Goal: Book appointment/travel/reservation

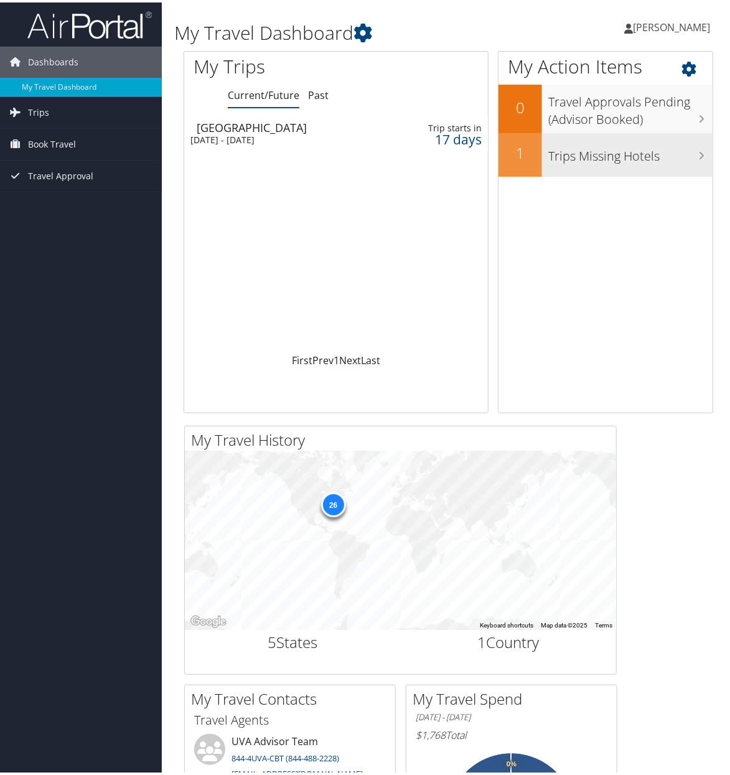
click at [627, 161] on h3 "Trips Missing Hotels" at bounding box center [630, 151] width 164 height 24
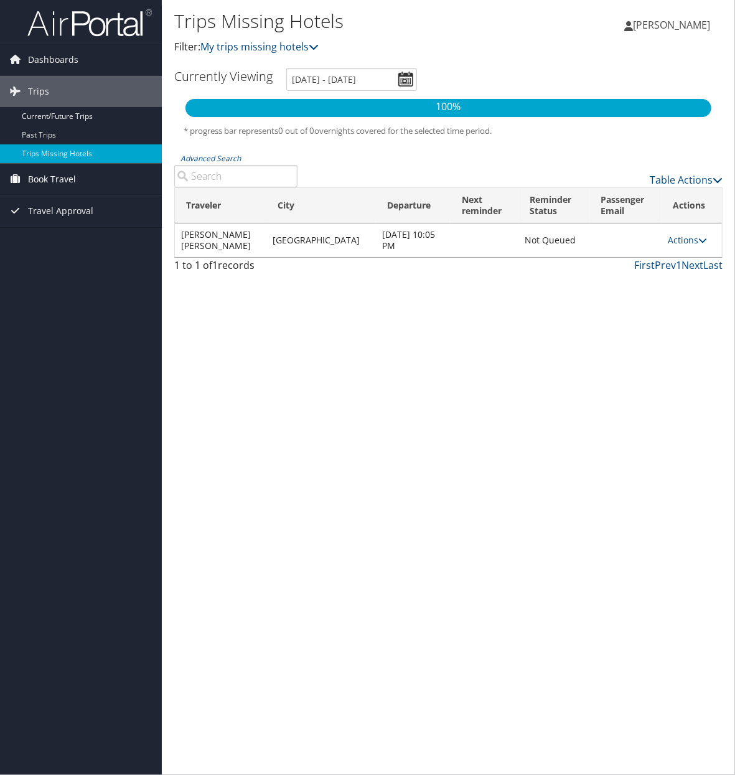
click at [30, 177] on span "Book Travel" at bounding box center [52, 179] width 48 height 31
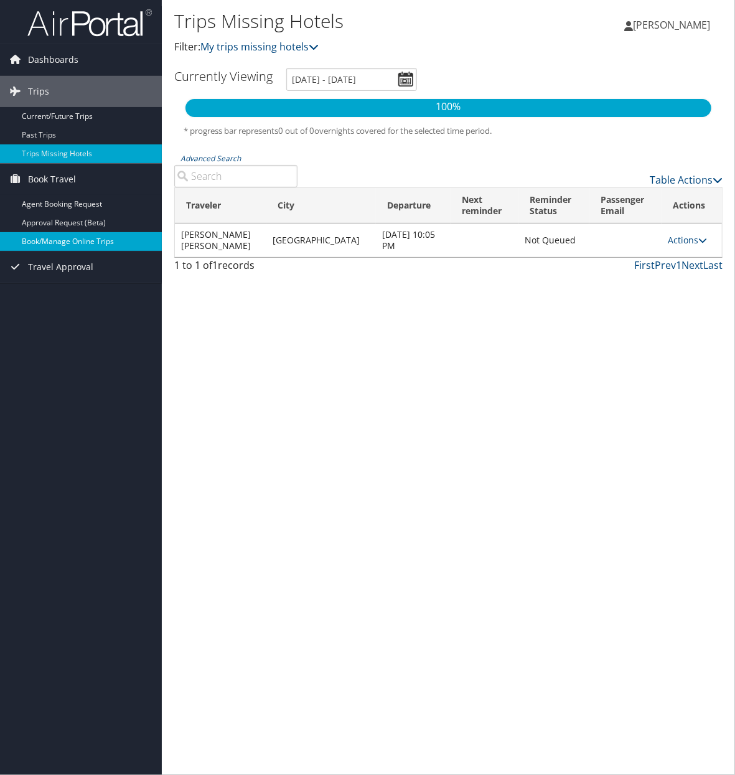
click at [65, 239] on link "Book/Manage Online Trips" at bounding box center [81, 241] width 162 height 19
